Goal: Information Seeking & Learning: Learn about a topic

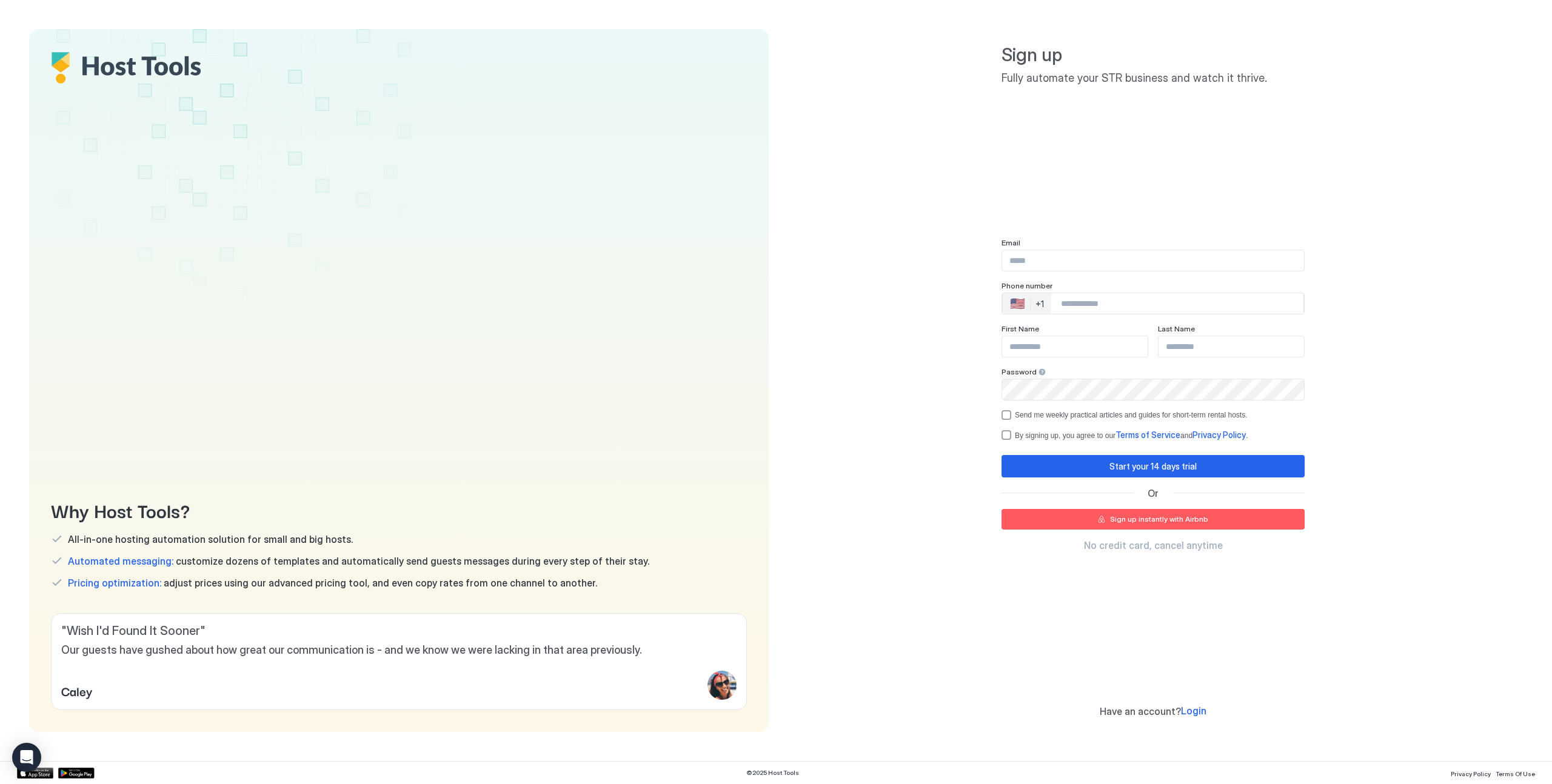
click at [877, 62] on div "Sign up Fully automate your STR business and watch it thrive. Email Phone numbe…" at bounding box center [1153, 380] width 740 height 703
drag, startPoint x: 55, startPoint y: 511, endPoint x: 279, endPoint y: 514, distance: 224.0
click at [279, 514] on span "Why Host Tools?" at bounding box center [399, 510] width 696 height 27
copy span "Why Host Tools?"
click at [103, 544] on span "All-in-one hosting automation solution for small and big hosts." at bounding box center [210, 539] width 285 height 13
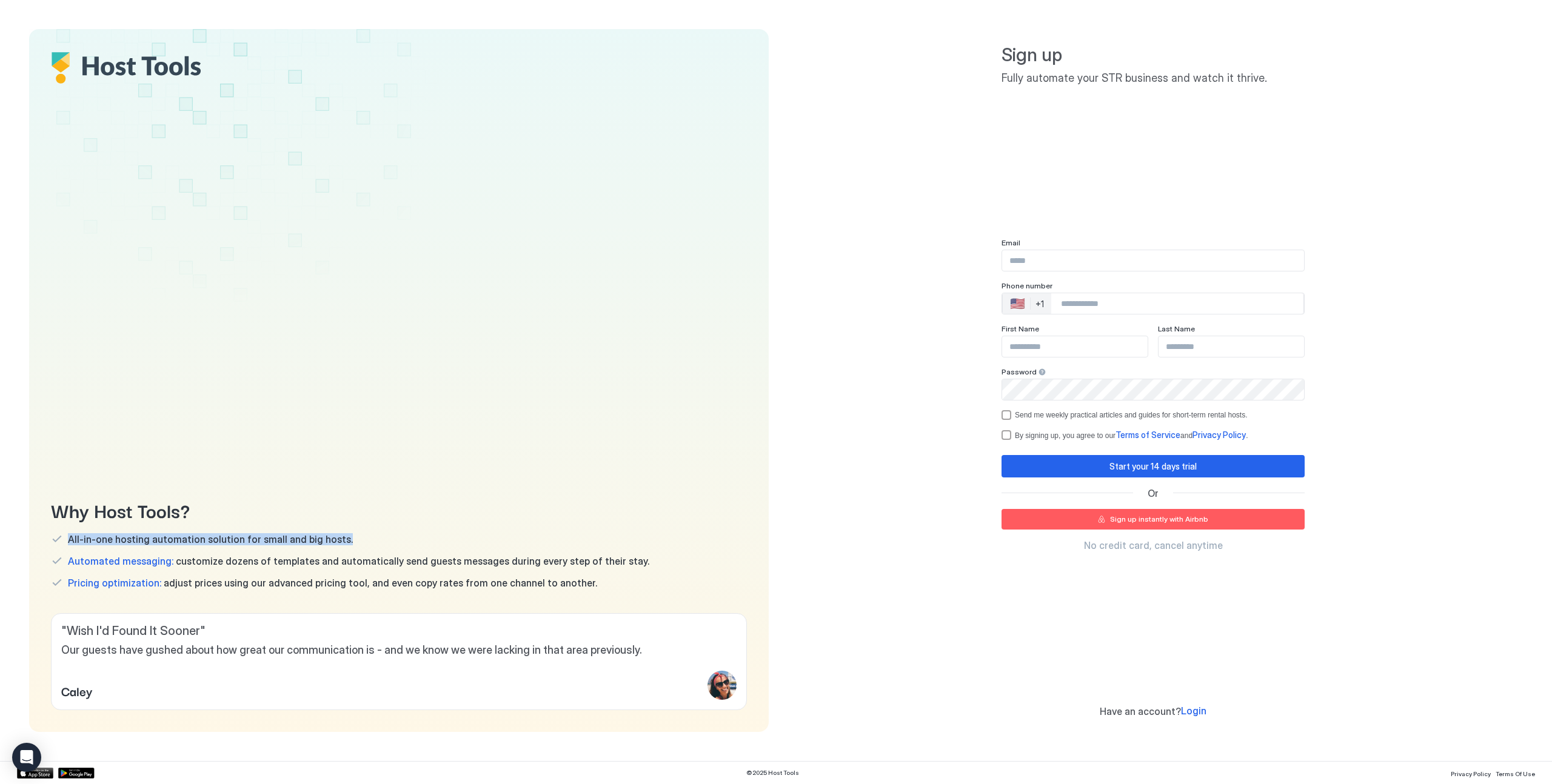
drag, startPoint x: 68, startPoint y: 540, endPoint x: 350, endPoint y: 542, distance: 282.0
click at [350, 542] on div "All-in-one hosting automation solution for small and big hosts." at bounding box center [399, 539] width 696 height 13
copy span "All-in-one hosting automation solution for small and big hosts."
click at [840, 300] on div "Sign up Fully automate your STR business and watch it thrive. Email Phone numbe…" at bounding box center [1153, 380] width 740 height 703
drag, startPoint x: 624, startPoint y: 561, endPoint x: 151, endPoint y: 572, distance: 473.1
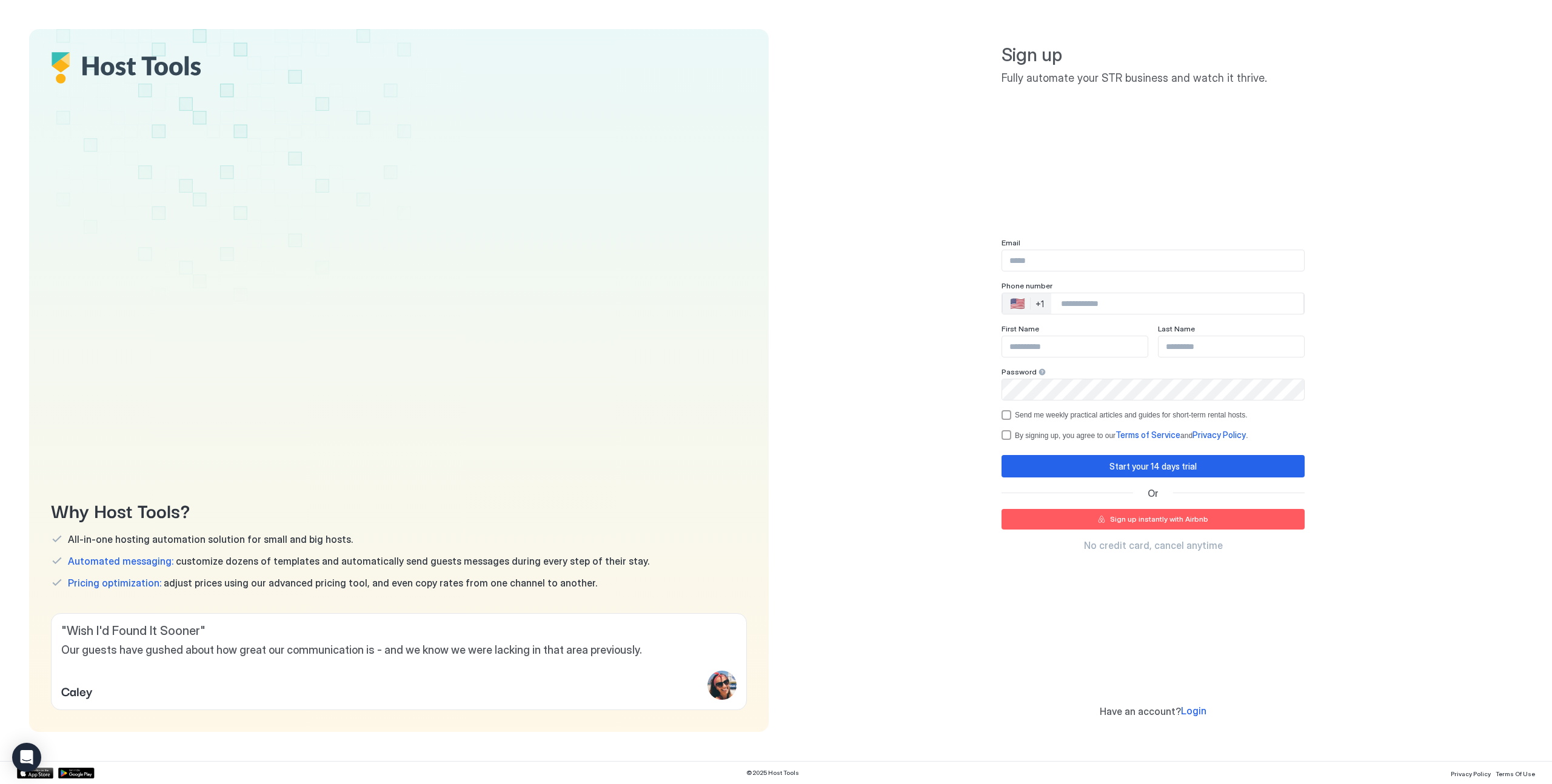
click at [151, 572] on div "Why Host Tools? All-in-one hosting automation solution for small and big hosts.…" at bounding box center [399, 543] width 696 height 93
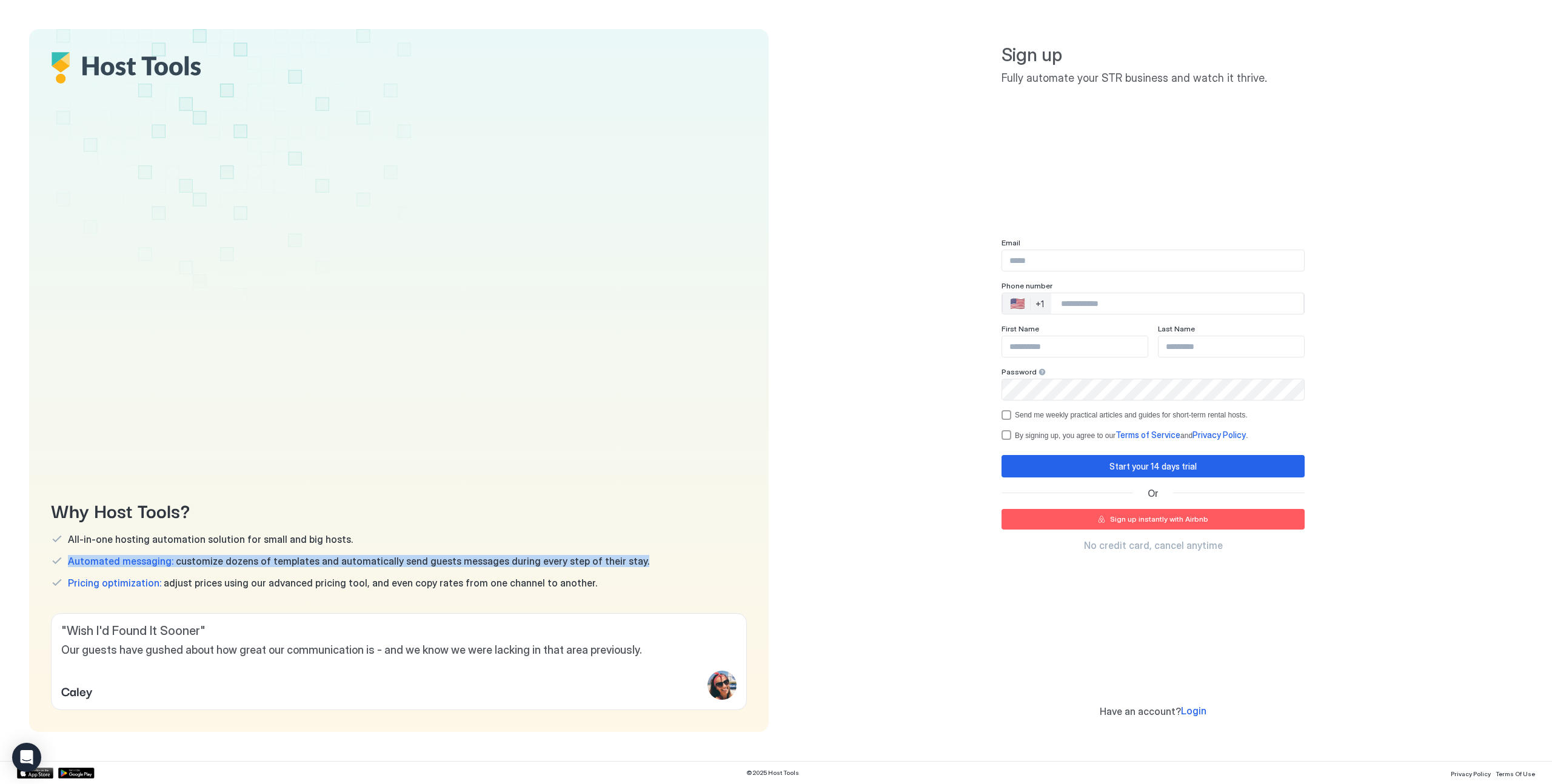
drag, startPoint x: 69, startPoint y: 560, endPoint x: 690, endPoint y: 556, distance: 621.0
click at [690, 556] on div "Automated messaging: customize dozens of templates and automatically send guest…" at bounding box center [399, 561] width 696 height 13
copy span "Automated messaging: customize dozens of templates and automatically send guest…"
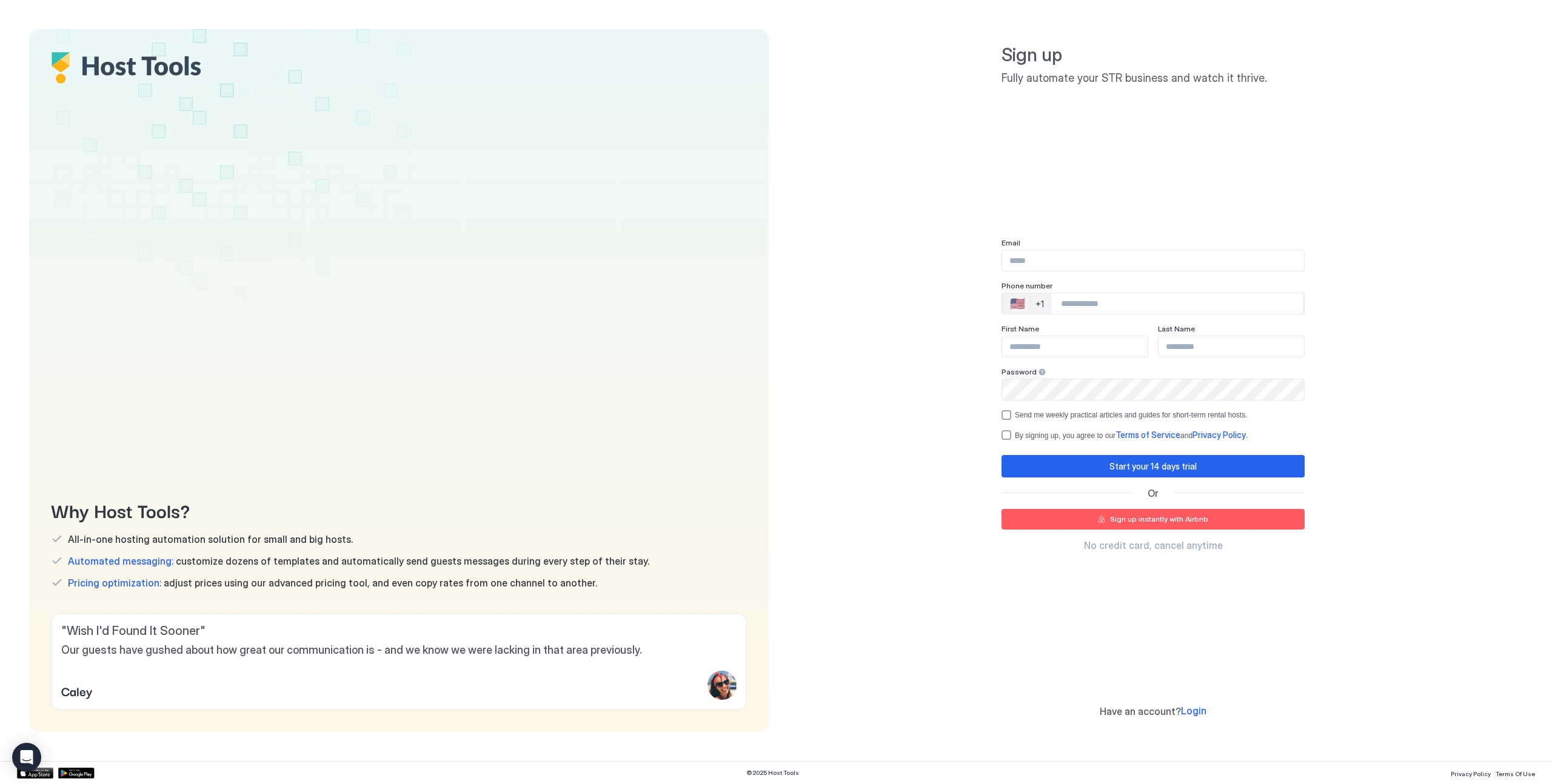
click at [569, 583] on div "Pricing optimization: adjust prices using our advanced pricing tool, and even c…" at bounding box center [399, 582] width 696 height 13
drag, startPoint x: 569, startPoint y: 584, endPoint x: 62, endPoint y: 581, distance: 507.0
click at [62, 581] on div "Pricing optimization: adjust prices using our advanced pricing tool, and even c…" at bounding box center [399, 582] width 696 height 13
copy span "Pricing optimization: adjust prices using our advanced pricing tool, and even c…"
